Goal: Information Seeking & Learning: Learn about a topic

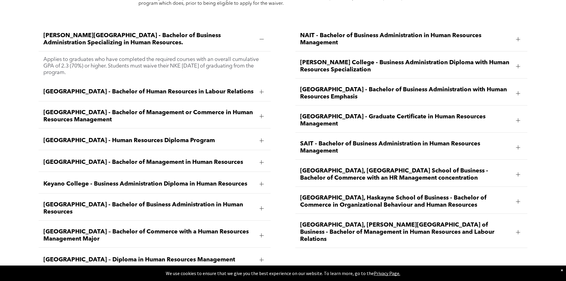
scroll to position [892, 0]
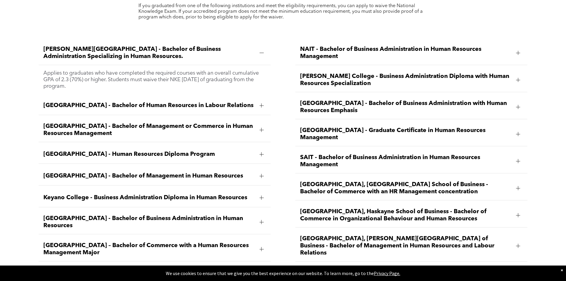
click at [262, 51] on div at bounding box center [262, 53] width 0 height 4
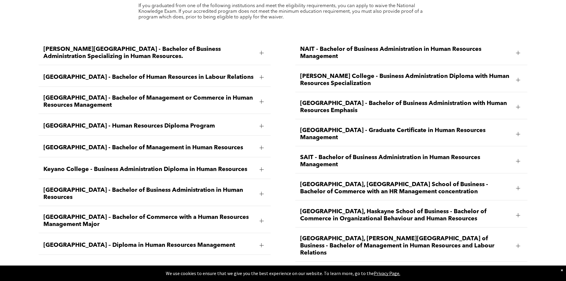
click at [128, 74] on span "[GEOGRAPHIC_DATA] - Bachelor of Human Resources in Labour Relations" at bounding box center [148, 77] width 211 height 7
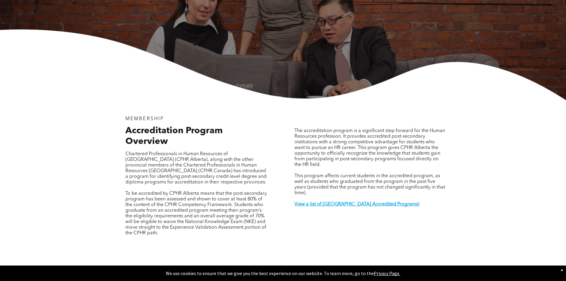
scroll to position [119, 0]
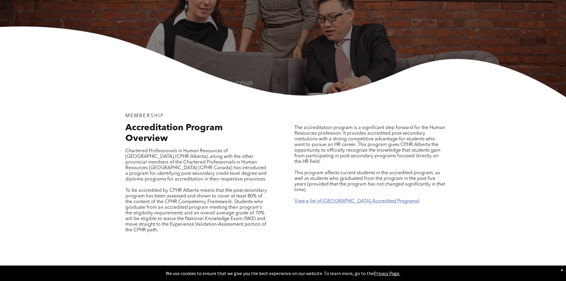
click at [331, 199] on strong "View a list of [GEOGRAPHIC_DATA] Accredited Programs!" at bounding box center [357, 201] width 125 height 5
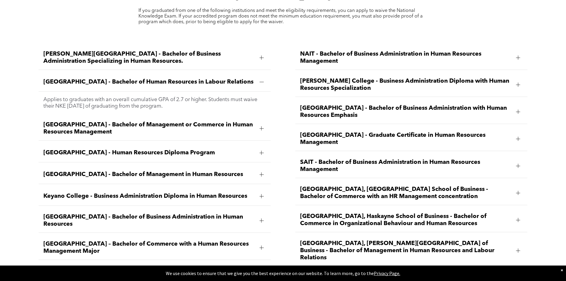
scroll to position [877, 0]
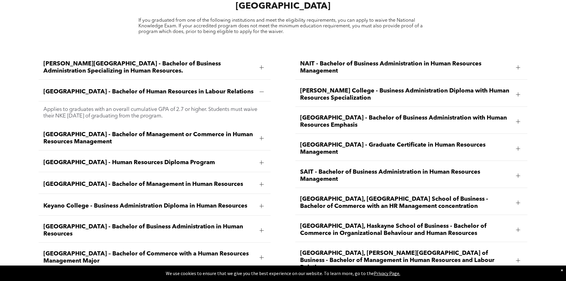
click at [177, 60] on span "[PERSON_NAME][GEOGRAPHIC_DATA] - Bachelor of Business Administration Specializi…" at bounding box center [148, 67] width 211 height 14
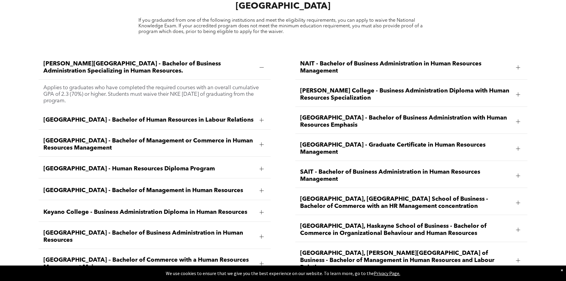
click at [177, 60] on span "[PERSON_NAME][GEOGRAPHIC_DATA] - Bachelor of Business Administration Specializi…" at bounding box center [148, 67] width 211 height 14
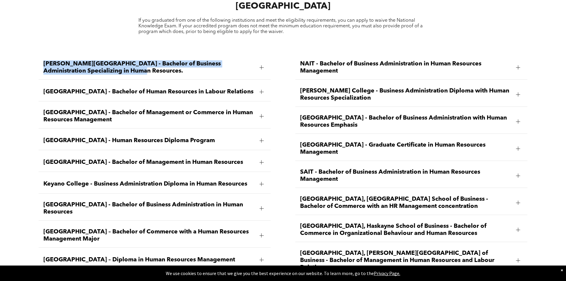
drag, startPoint x: 43, startPoint y: 48, endPoint x: 91, endPoint y: 51, distance: 47.7
click at [102, 57] on div "[PERSON_NAME][GEOGRAPHIC_DATA] - Bachelor of Business Administration Specializi…" at bounding box center [155, 68] width 232 height 24
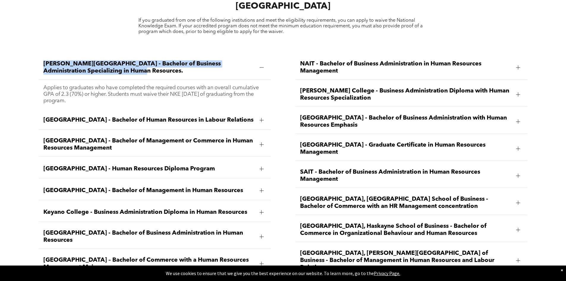
copy span "[PERSON_NAME][GEOGRAPHIC_DATA] - Bachelor of Business Administration Specializi…"
